Goal: Complete application form

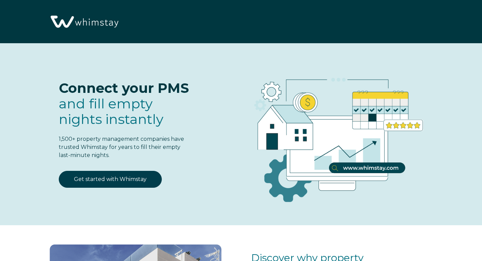
select select "US"
select select "Standard"
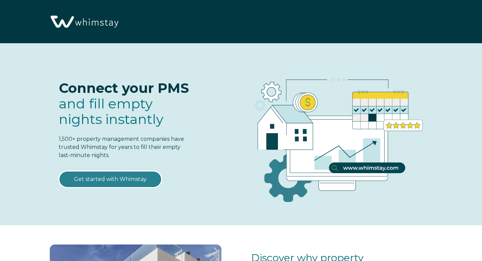
click at [148, 184] on link "Get started with Whimstay" at bounding box center [110, 179] width 103 height 17
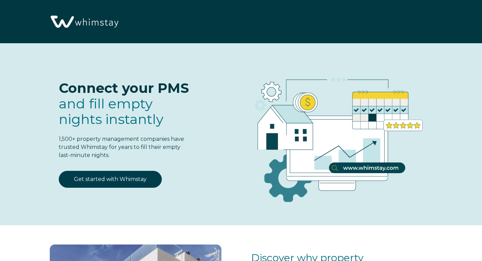
scroll to position [817, 0]
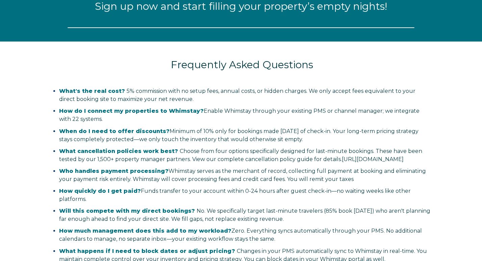
select select "US"
select select "Standard"
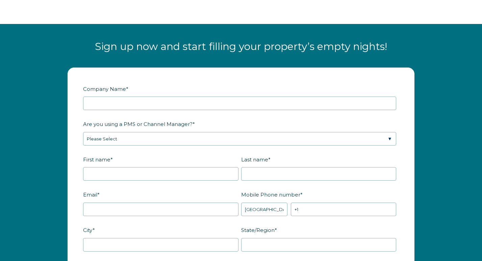
scroll to position [779, 0]
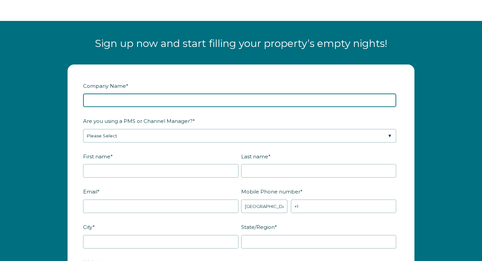
click at [125, 101] on input "Company Name *" at bounding box center [239, 101] width 313 height 14
type input "Canyon & River Escapes"
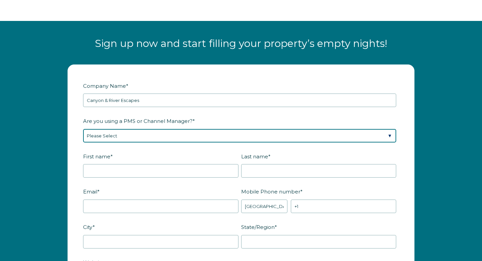
click at [122, 140] on select "Please Select Barefoot BookingPal Boost Brightside CiiRUS Escapia Guesty Hostaw…" at bounding box center [239, 136] width 313 height 14
select select "Hostaway"
click at [83, 129] on select "Please Select Barefoot BookingPal Boost Brightside CiiRUS Escapia Guesty Hostaw…" at bounding box center [239, 136] width 313 height 14
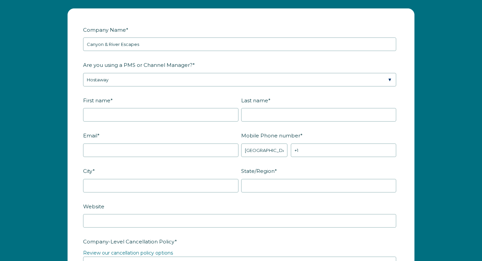
scroll to position [845, 0]
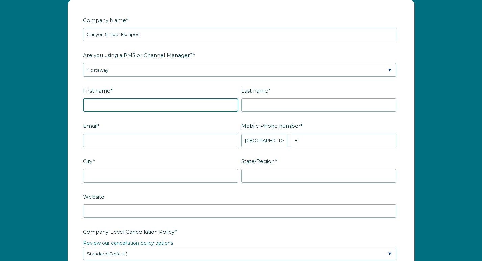
click at [98, 101] on input "First name *" at bounding box center [160, 105] width 155 height 14
type input "[PERSON_NAME]"
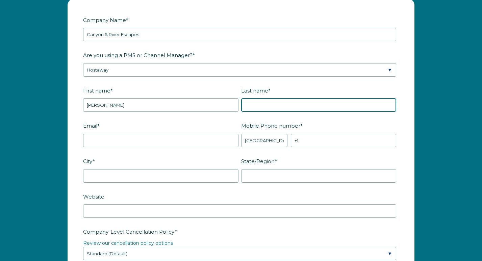
type input "Hooks III"
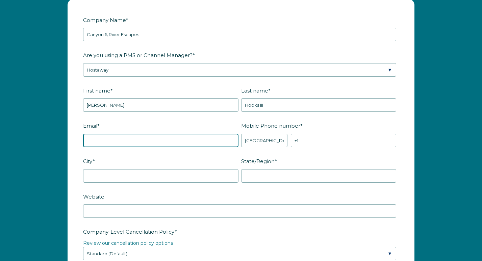
type input "[EMAIL_ADDRESS][DOMAIN_NAME]"
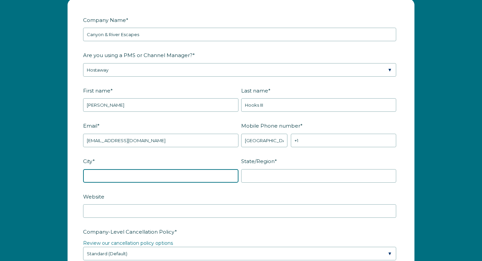
type input "MANVEL"
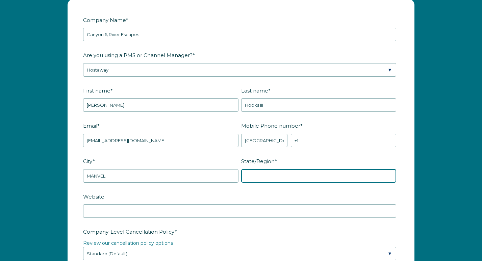
type input "[GEOGRAPHIC_DATA]"
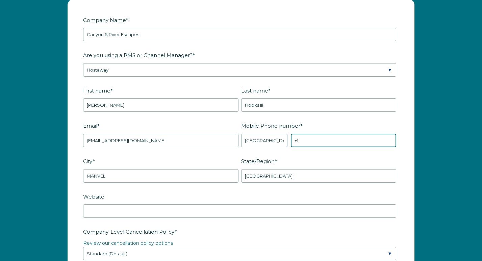
click at [314, 143] on input "+1" at bounding box center [343, 141] width 105 height 14
type input "[PHONE_NUMBER]"
click at [59, 162] on div "Company Name * Canyon & River Escapes Are you using a PMS or Channel Manager? *…" at bounding box center [241, 252] width 482 height 521
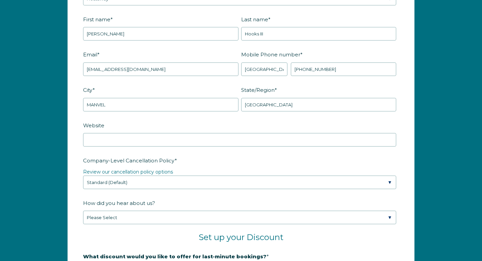
scroll to position [919, 0]
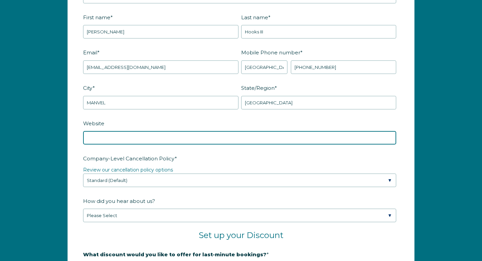
click at [99, 141] on input "Website" at bounding box center [239, 138] width 313 height 14
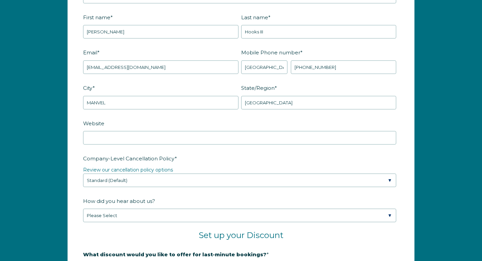
click at [55, 141] on div "Company Name * Canyon & River Escapes Are you using a PMS or Channel Manager? *…" at bounding box center [241, 179] width 482 height 521
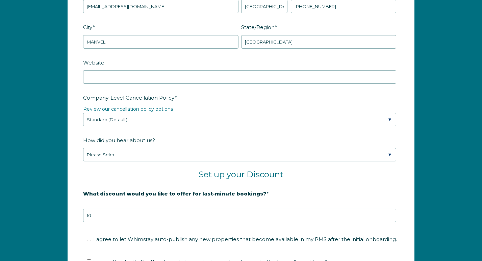
scroll to position [982, 0]
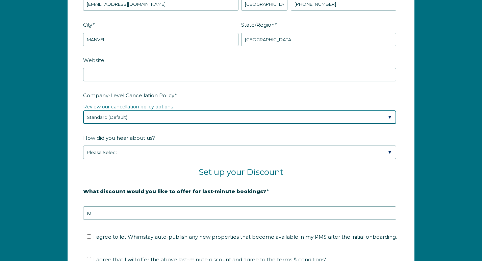
click at [103, 114] on select "Please Select Partial Standard (Default) Moderate Strict" at bounding box center [239, 118] width 313 height 14
click at [83, 111] on select "Please Select Partial Standard (Default) Moderate Strict" at bounding box center [239, 118] width 313 height 14
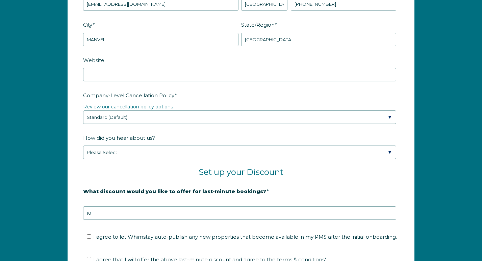
click at [78, 135] on form "Company Name * Canyon & River Escapes Are you using a PMS or Channel Manager? *…" at bounding box center [241, 112] width 346 height 500
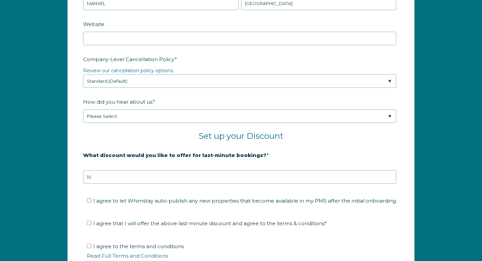
scroll to position [1022, 0]
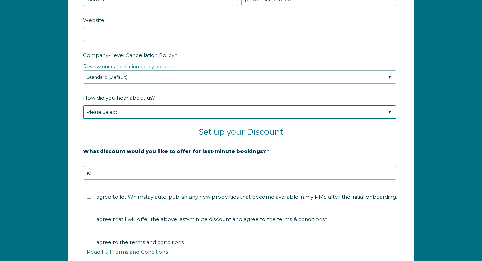
click at [100, 108] on select "Please Select Found Whimstay through a Google search Spoke to a Whimstay salesp…" at bounding box center [239, 112] width 313 height 14
select select "Other"
click at [83, 105] on select "Please Select Found Whimstay through a Google search Spoke to a Whimstay salesp…" at bounding box center [239, 112] width 313 height 14
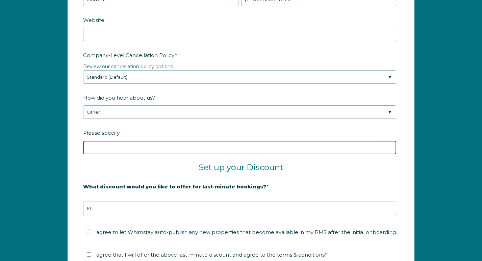
click at [108, 149] on input "Please specify" at bounding box center [239, 148] width 313 height 14
type input "[PERSON_NAME]"
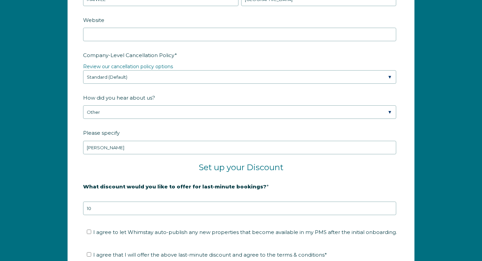
click at [51, 178] on div "Company Name * Canyon & River Escapes Are you using a PMS or Channel Manager? *…" at bounding box center [241, 93] width 482 height 557
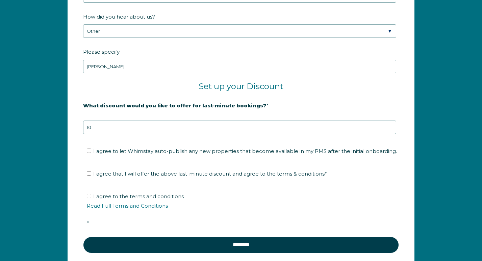
scroll to position [1117, 0]
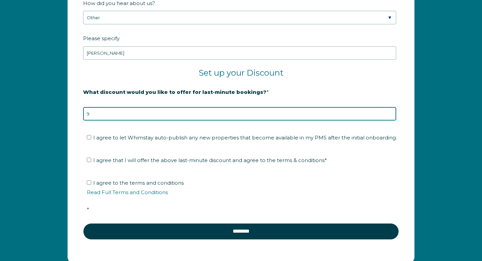
click at [390, 116] on input "9" at bounding box center [239, 114] width 313 height 14
click at [390, 116] on input "8" at bounding box center [239, 114] width 313 height 14
click at [390, 116] on input "7" at bounding box center [239, 114] width 313 height 14
click at [390, 116] on input "6" at bounding box center [239, 114] width 313 height 14
click at [390, 116] on input "5" at bounding box center [239, 114] width 313 height 14
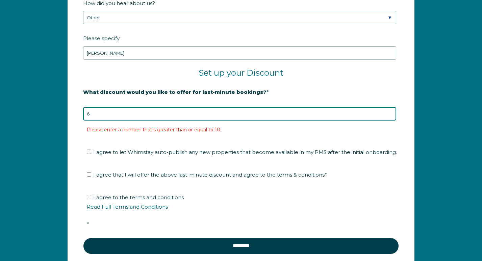
click at [389, 110] on input "6" at bounding box center [239, 114] width 313 height 14
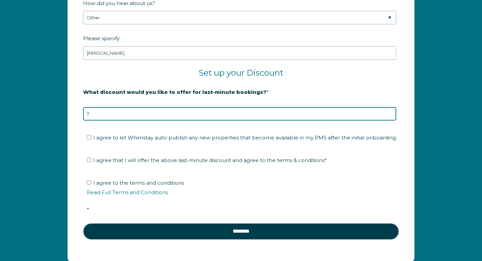
click at [389, 110] on input "7" at bounding box center [239, 114] width 313 height 14
click at [389, 110] on input "8" at bounding box center [239, 114] width 313 height 14
click at [389, 110] on input "9" at bounding box center [239, 114] width 313 height 14
type input "10"
click at [389, 110] on input "10" at bounding box center [239, 114] width 313 height 14
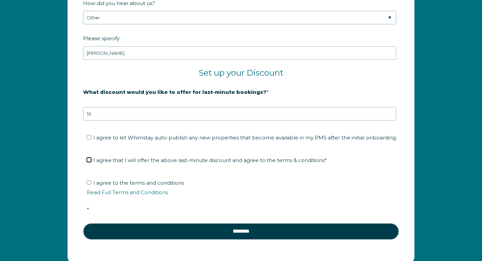
click at [88, 159] on input "I agree that I will offer the above last-minute discount and agree to the terms…" at bounding box center [89, 160] width 4 height 4
checkbox input "true"
click at [90, 183] on input "I agree to the terms and conditions Read Full Terms and Conditions *" at bounding box center [89, 182] width 4 height 4
checkbox input "true"
click at [89, 138] on input "I agree to let Whimstay auto-publish any new properties that become available i…" at bounding box center [89, 137] width 4 height 4
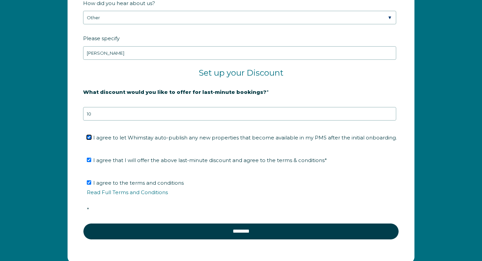
checkbox input "true"
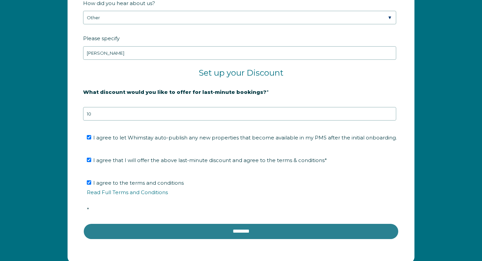
click at [146, 234] on input "********" at bounding box center [241, 231] width 316 height 16
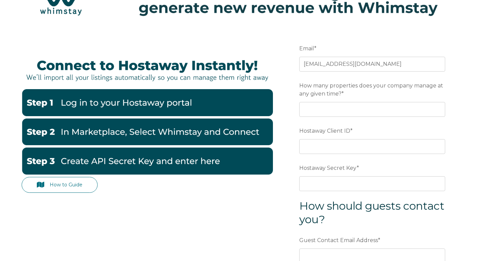
scroll to position [40, 0]
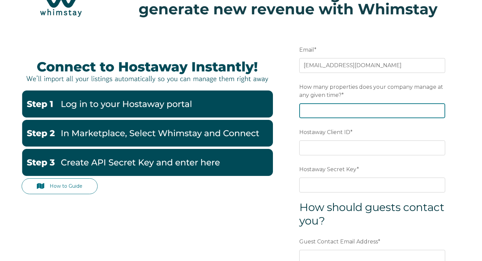
click at [312, 113] on input "How many properties does your company manage at any given time? *" at bounding box center [372, 110] width 146 height 15
click at [440, 110] on input "1" at bounding box center [372, 110] width 146 height 15
type input "2"
click at [440, 110] on input "2" at bounding box center [372, 110] width 146 height 15
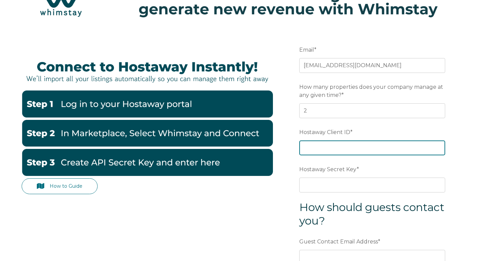
click at [349, 150] on input "Hostaway Client ID *" at bounding box center [372, 148] width 146 height 15
click at [335, 149] on input "Hostaway Client ID *" at bounding box center [372, 148] width 146 height 15
paste input "d1cfbcf88cb78aff17477d2823204600d232d558e98d036310b4b187f826c879"
type input "d1cfbcf88cb78aff17477d2823204600d232d558e98d036310b4b187f826c879"
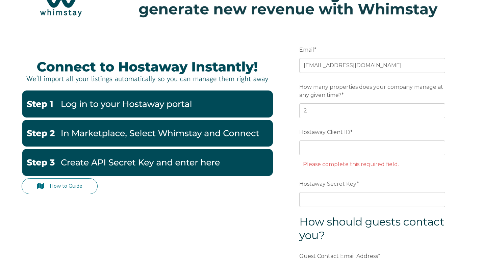
click at [333, 180] on span "Hostaway Secret Key" at bounding box center [327, 184] width 57 height 10
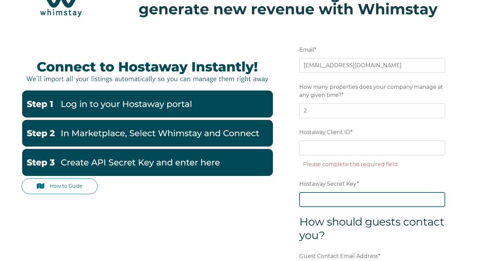
click at [333, 192] on input "Hostaway Secret Key *" at bounding box center [372, 199] width 146 height 15
click at [328, 196] on input "Hostaway Secret Key *" at bounding box center [372, 199] width 146 height 15
paste input "d1cfbcf88cb78aff17477d2823204600d232d558e98d036310b4b187f826c879"
type input "d1cfbcf88cb78aff17477d2823204600d232d558e98d036310b4b187f826c879"
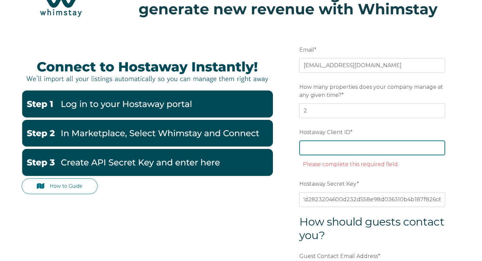
scroll to position [0, 0]
click at [329, 150] on input "Hostaway Client ID *" at bounding box center [372, 148] width 146 height 15
paste input "98068"
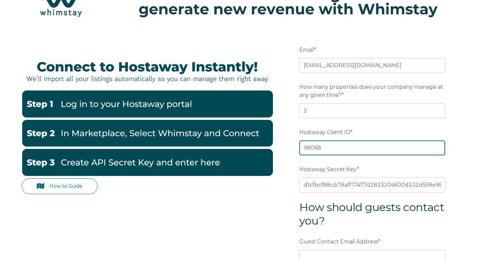
type input "98068"
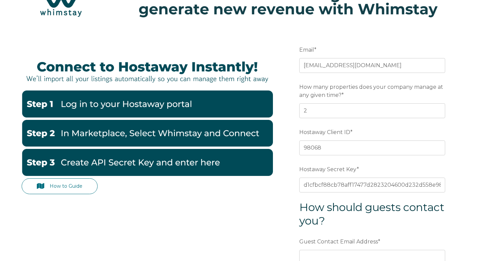
click at [279, 196] on div "How to Guide Email * ray.hooks.iii@gmail.com Preferred language SDR How many pr…" at bounding box center [241, 191] width 439 height 325
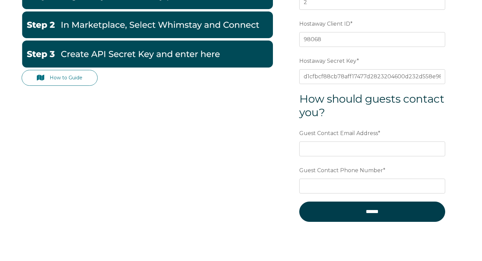
scroll to position [163, 0]
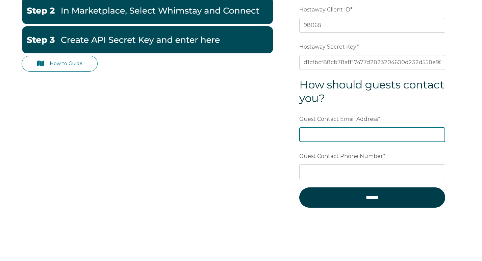
click at [310, 138] on input "Guest Contact Email Address *" at bounding box center [372, 134] width 146 height 15
type input "[EMAIL_ADDRESS][DOMAIN_NAME]"
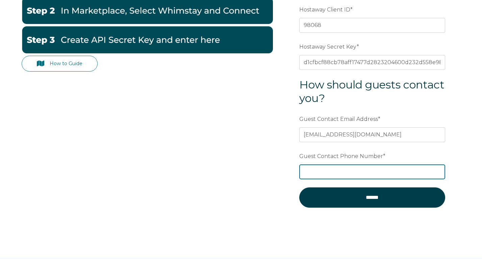
click at [331, 175] on input "Guest Contact Phone Number *" at bounding box center [372, 172] width 146 height 15
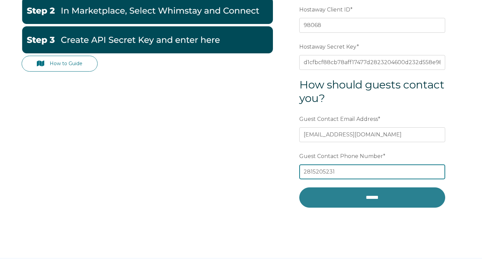
type input "2815205231"
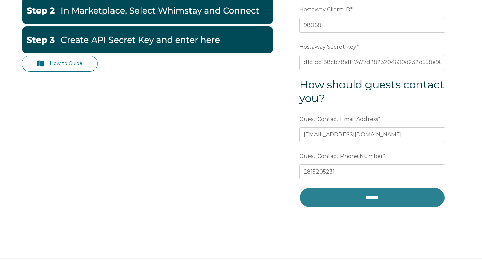
click at [358, 202] on input "******" at bounding box center [372, 198] width 146 height 20
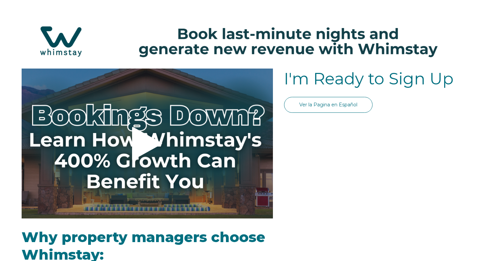
select select "US"
select select "Standard"
